Goal: Task Accomplishment & Management: Use online tool/utility

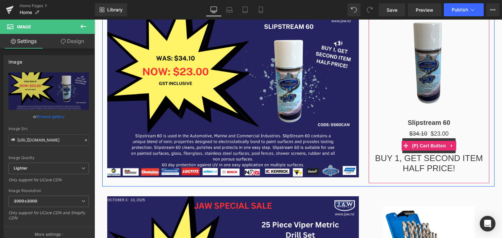
drag, startPoint x: 381, startPoint y: 140, endPoint x: 368, endPoint y: 179, distance: 41.2
click at [381, 140] on div "Add To Cart" at bounding box center [429, 146] width 114 height 15
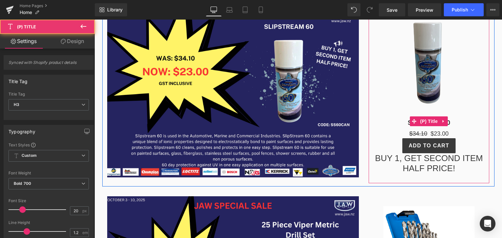
click at [394, 128] on h3 "Slipstream 60" at bounding box center [429, 121] width 114 height 16
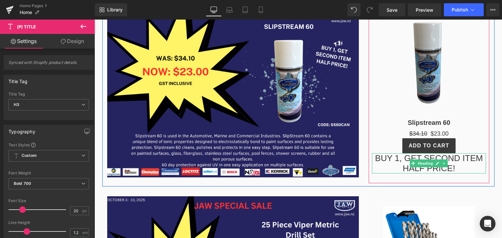
click at [396, 170] on h1 "BUY 1, GET SECOND ITEM HALF PRICE!" at bounding box center [429, 164] width 114 height 20
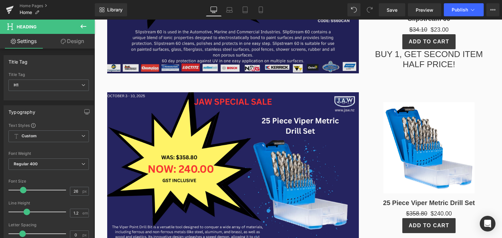
scroll to position [261, 0]
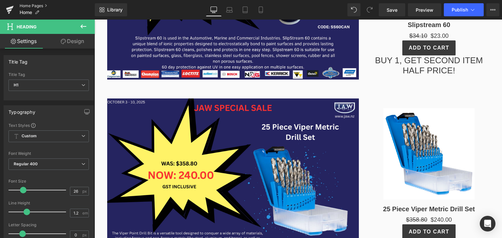
click at [20, 4] on link "Home Pages" at bounding box center [57, 5] width 75 height 5
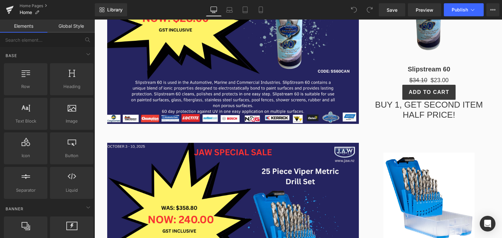
scroll to position [229, 0]
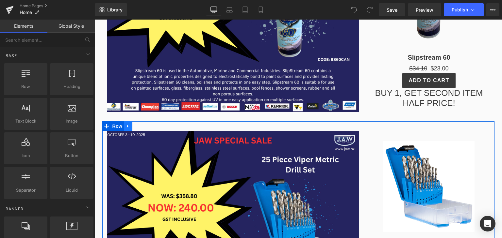
click at [128, 127] on link at bounding box center [128, 127] width 8 height 10
click at [143, 127] on icon at bounding box center [145, 126] width 5 height 5
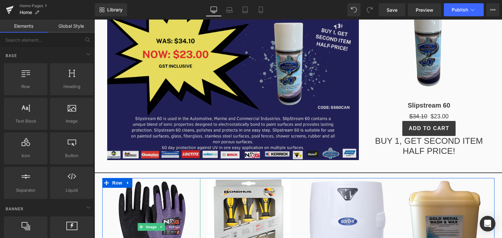
scroll to position [98, 0]
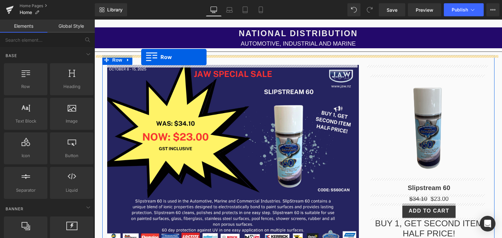
drag, startPoint x: 126, startPoint y: 104, endPoint x: 141, endPoint y: 57, distance: 50.0
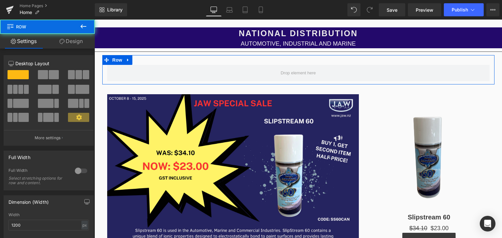
click at [49, 92] on span at bounding box center [45, 89] width 14 height 9
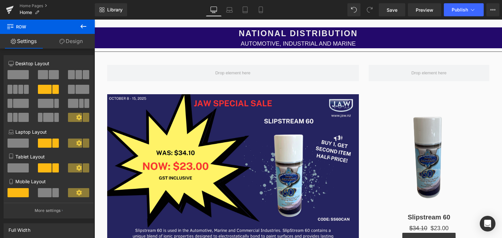
click at [87, 26] on button at bounding box center [83, 27] width 23 height 14
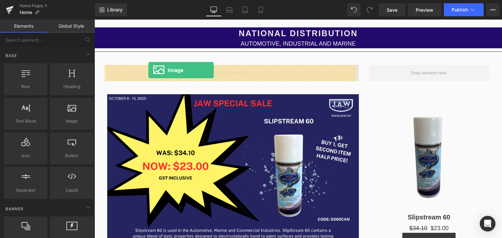
drag, startPoint x: 166, startPoint y: 140, endPoint x: 149, endPoint y: 69, distance: 73.2
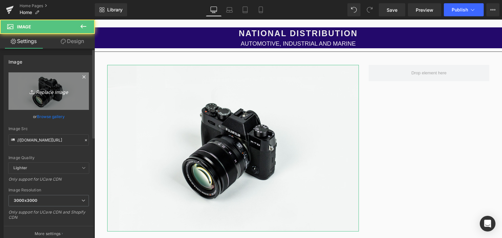
click at [56, 93] on icon "Replace Image" at bounding box center [49, 91] width 52 height 8
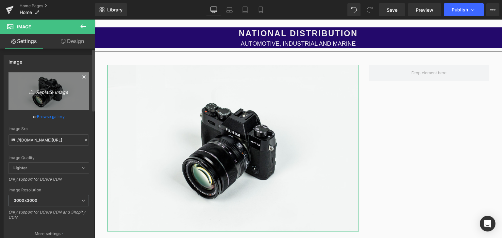
type input "C:\fakepath\JAW SPECIAL SALE (63).png"
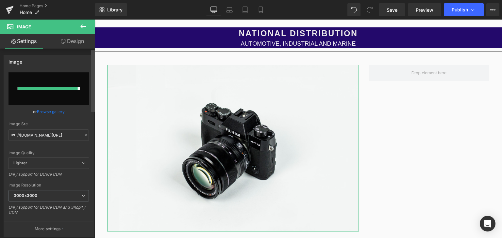
type input "https://ucarecdn.com/5bcdd11a-72fc-4d09-b495-7eb29beee490/-/format/auto/-/previ…"
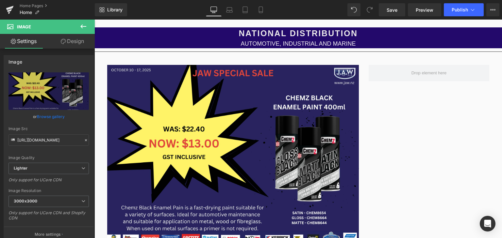
click at [80, 25] on icon at bounding box center [83, 27] width 8 height 8
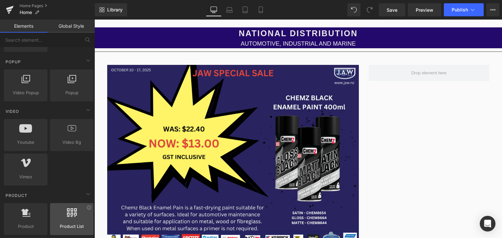
scroll to position [425, 0]
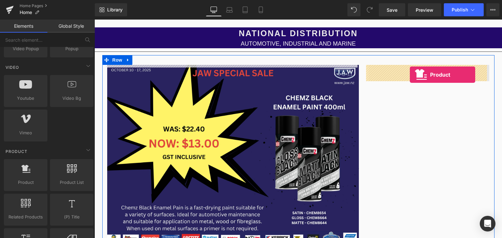
drag, startPoint x: 122, startPoint y: 196, endPoint x: 410, endPoint y: 75, distance: 312.2
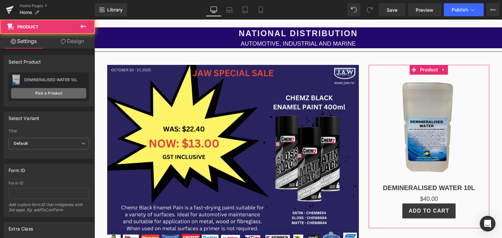
click at [37, 95] on link "Pick a Product" at bounding box center [48, 93] width 75 height 10
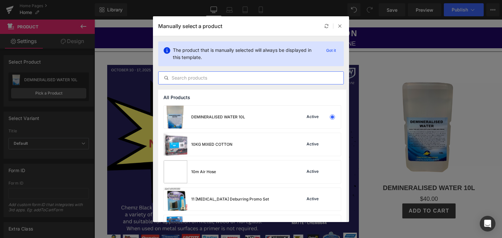
click at [199, 79] on input "text" at bounding box center [250, 78] width 185 height 8
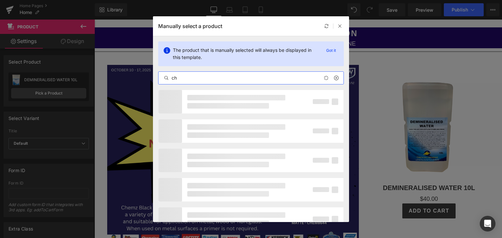
type input "c"
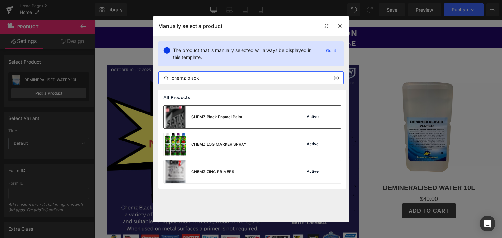
type input "chemz black"
click at [197, 122] on div "CHEMZ Black Enamel Paint" at bounding box center [203, 117] width 78 height 23
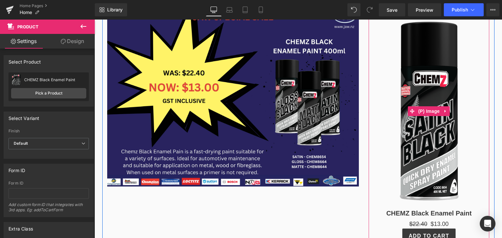
scroll to position [163, 0]
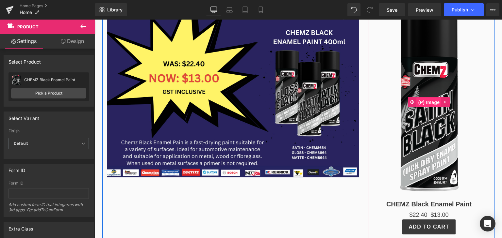
click at [430, 104] on span "(P) Image" at bounding box center [429, 103] width 25 height 10
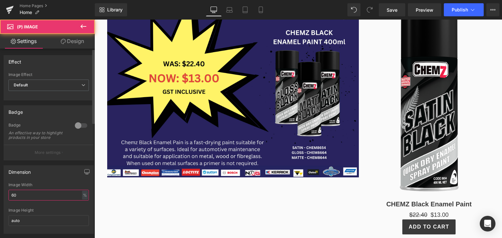
click at [45, 199] on input "60" at bounding box center [48, 195] width 80 height 11
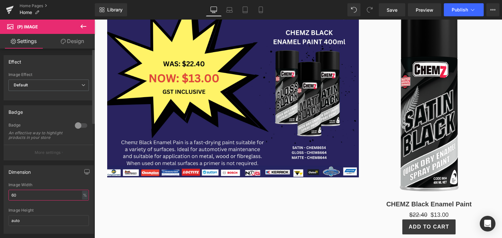
click at [45, 199] on input "60" at bounding box center [48, 195] width 80 height 11
type input "30"
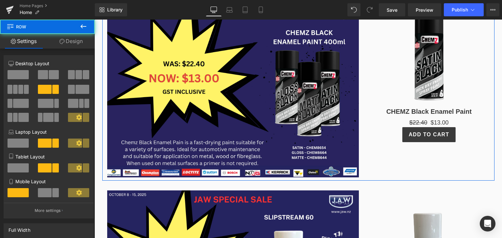
click at [457, 168] on div "Image Sale Off (P) Image CHEMZ Black Enamel Paint (P) Title $22.40 $13.00 (P) P…" at bounding box center [298, 85] width 392 height 191
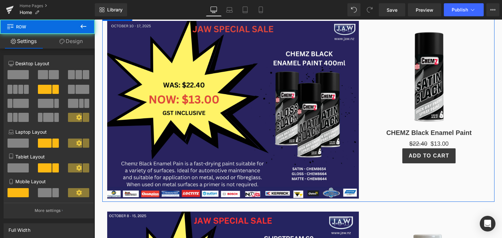
scroll to position [131, 0]
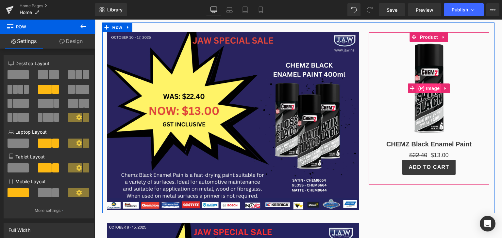
click at [427, 88] on span "(P) Image" at bounding box center [429, 89] width 25 height 10
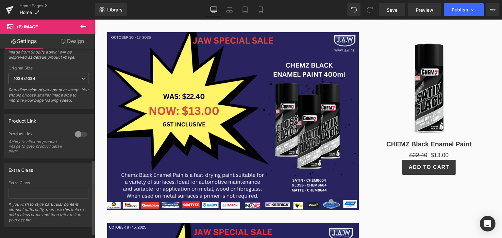
scroll to position [292, 0]
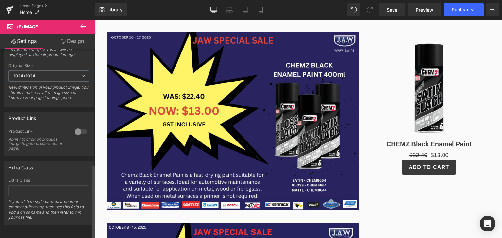
click at [76, 127] on div at bounding box center [81, 132] width 16 height 10
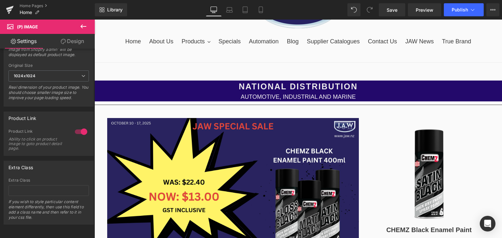
scroll to position [65, 0]
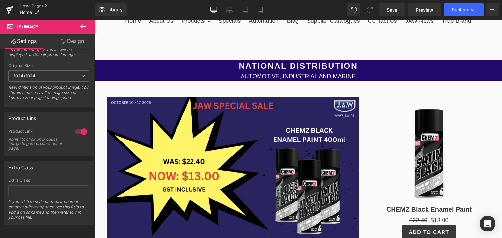
click at [428, 160] on img at bounding box center [429, 153] width 34 height 93
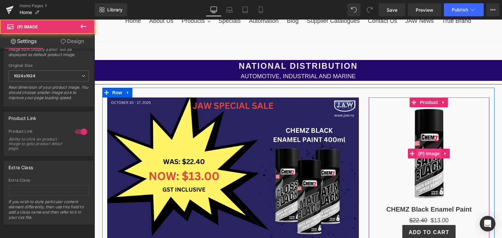
click at [427, 154] on span "(P) Image" at bounding box center [429, 154] width 25 height 10
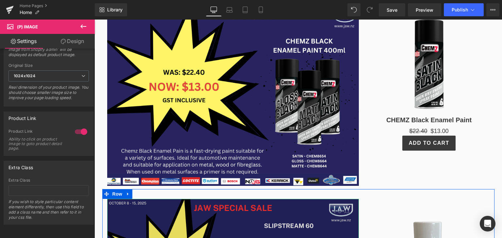
scroll to position [131, 0]
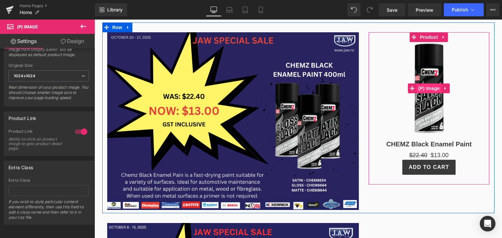
click at [426, 87] on span "(P) Image" at bounding box center [429, 89] width 25 height 10
